Goal: Information Seeking & Learning: Learn about a topic

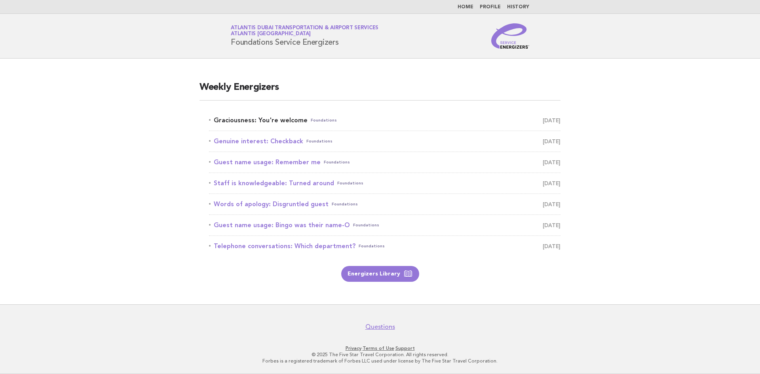
click at [294, 123] on link "Graciousness: You're welcome Foundations [DATE]" at bounding box center [384, 120] width 351 height 11
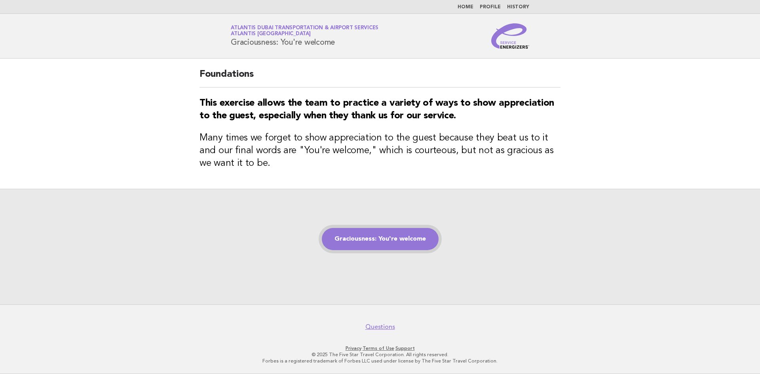
click at [366, 241] on link "Graciousness: You're welcome" at bounding box center [380, 239] width 117 height 22
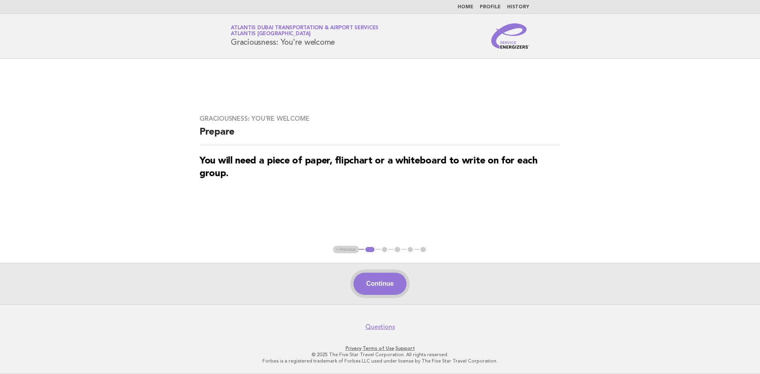
click at [375, 279] on button "Continue" at bounding box center [379, 284] width 53 height 22
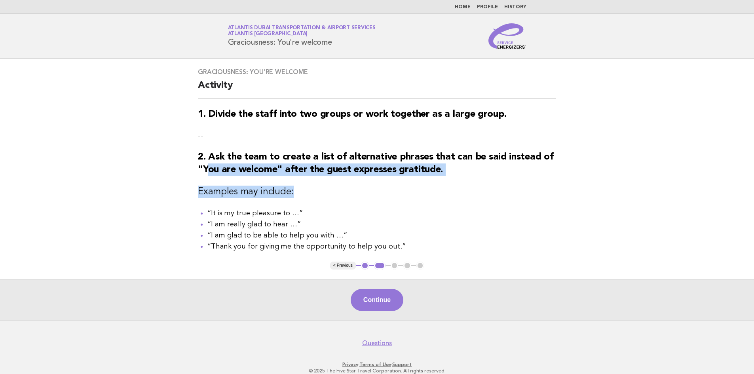
drag, startPoint x: 207, startPoint y: 171, endPoint x: 400, endPoint y: 179, distance: 192.9
click at [400, 179] on div "Graciousness: You're welcome Activity 1. Divide the staff into two groups or wo…" at bounding box center [376, 160] width 377 height 203
click at [404, 185] on div "Graciousness: You're welcome Activity 1. Divide the staff into two groups or wo…" at bounding box center [376, 160] width 377 height 203
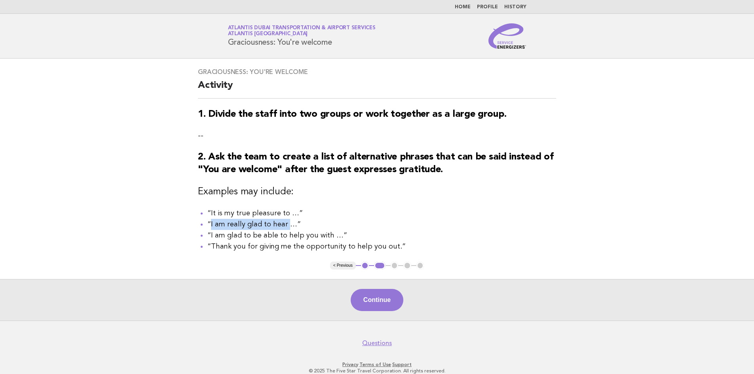
drag, startPoint x: 210, startPoint y: 228, endPoint x: 287, endPoint y: 230, distance: 77.6
click at [287, 230] on li "“I am really glad to hear …”" at bounding box center [381, 224] width 349 height 11
click at [340, 220] on li "“I am really glad to hear …”" at bounding box center [381, 224] width 349 height 11
click at [382, 298] on button "Continue" at bounding box center [377, 300] width 53 height 22
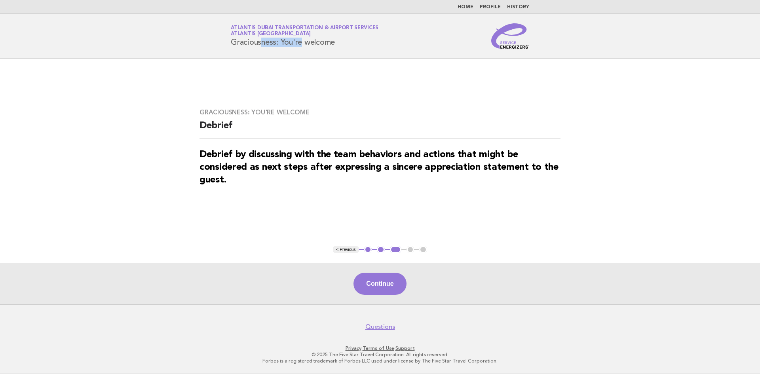
drag, startPoint x: 240, startPoint y: 42, endPoint x: 276, endPoint y: 43, distance: 35.6
click at [276, 43] on h1 "Service Energizers Atlantis Dubai Transportation & Airport Services Atlantis Du…" at bounding box center [305, 36] width 148 height 21
copy h1 "Graciousness"
click at [387, 285] on button "Continue" at bounding box center [379, 284] width 53 height 22
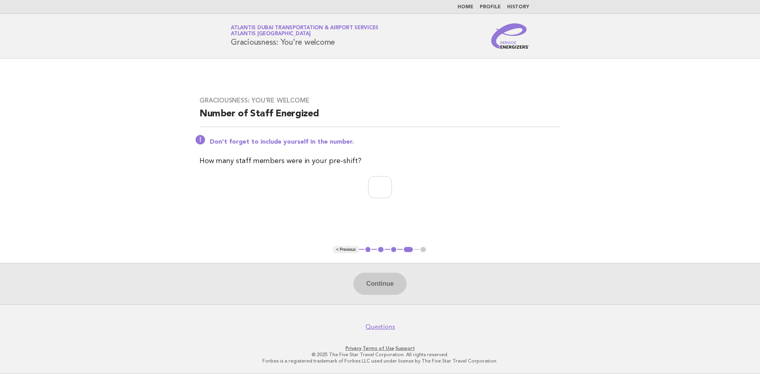
click at [465, 209] on div "Graciousness: You're welcome Number of Staff Energized Don't forget to include …" at bounding box center [380, 152] width 380 height 130
click at [382, 180] on input "number" at bounding box center [380, 187] width 24 height 22
type input "*"
